Goal: Task Accomplishment & Management: Manage account settings

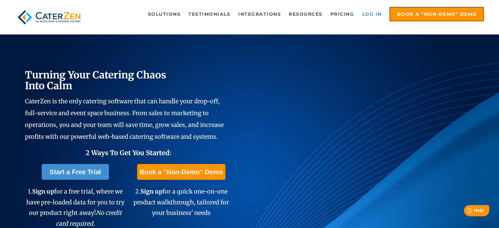
click at [370, 12] on link "Log in" at bounding box center [372, 14] width 26 height 13
click at [372, 13] on link "Log in" at bounding box center [372, 14] width 26 height 13
click at [370, 14] on link "Log in" at bounding box center [372, 14] width 26 height 13
click at [375, 17] on link "Log in" at bounding box center [372, 14] width 26 height 13
click at [375, 14] on link "Log in" at bounding box center [372, 14] width 26 height 13
